Goal: Task Accomplishment & Management: Manage account settings

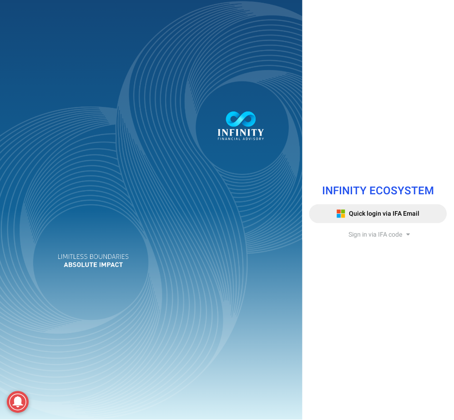
click at [360, 235] on span "Sign in via IFA code" at bounding box center [376, 235] width 54 height 10
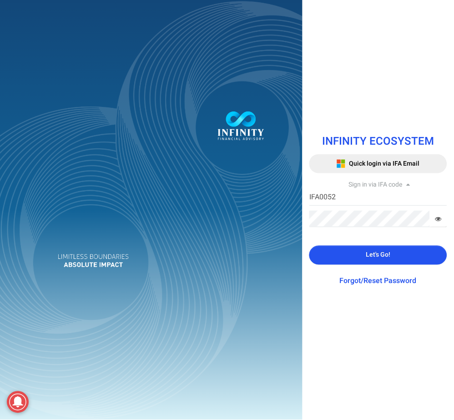
click at [363, 255] on button "Let's Go!" at bounding box center [378, 255] width 138 height 19
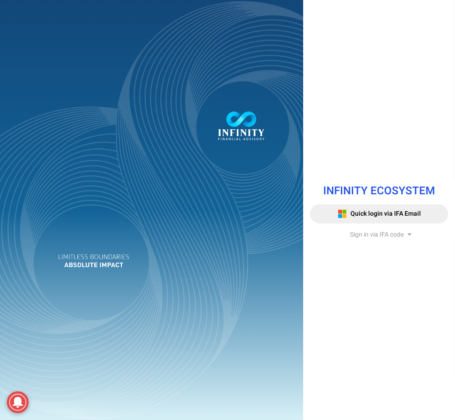
click at [381, 235] on span "Sign in via IFA code" at bounding box center [377, 235] width 54 height 10
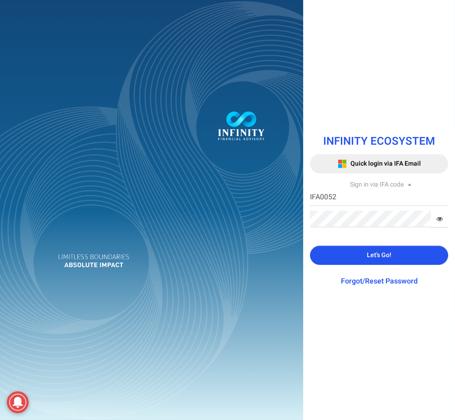
click at [374, 256] on span "Let's Go!" at bounding box center [379, 255] width 25 height 10
